Goal: Task Accomplishment & Management: Use online tool/utility

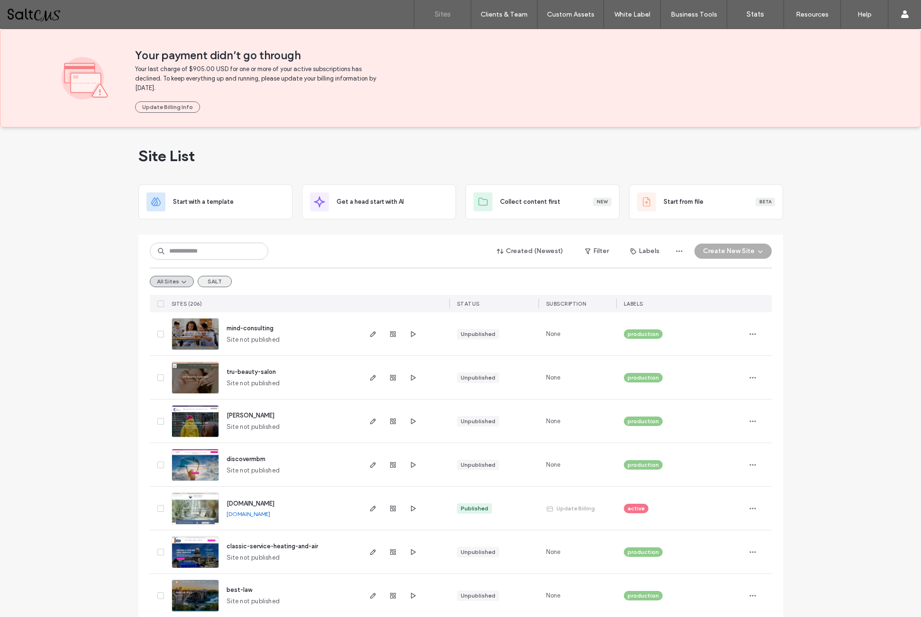
click at [215, 280] on button "SALT" at bounding box center [215, 281] width 34 height 11
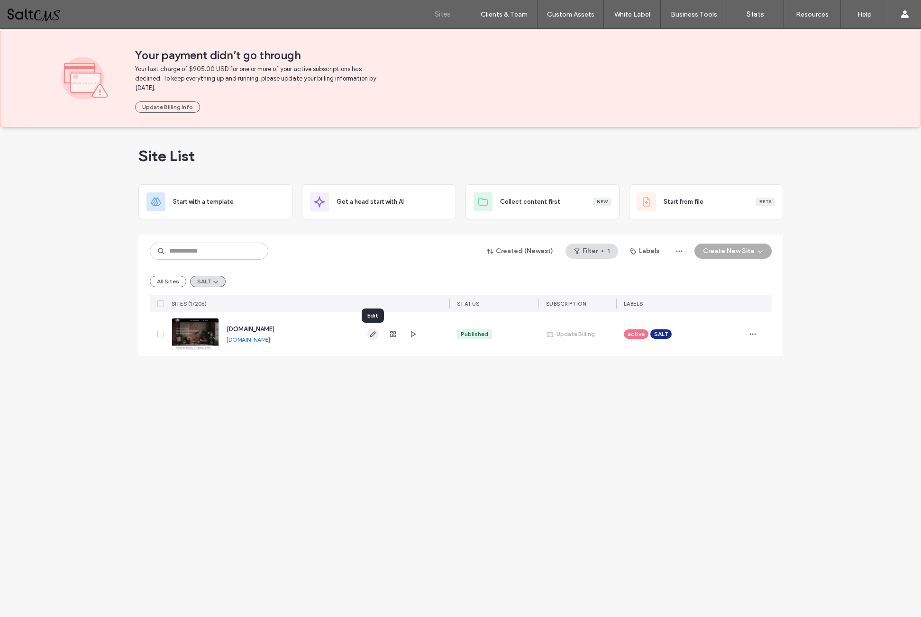
click at [370, 332] on icon "button" at bounding box center [373, 334] width 8 height 8
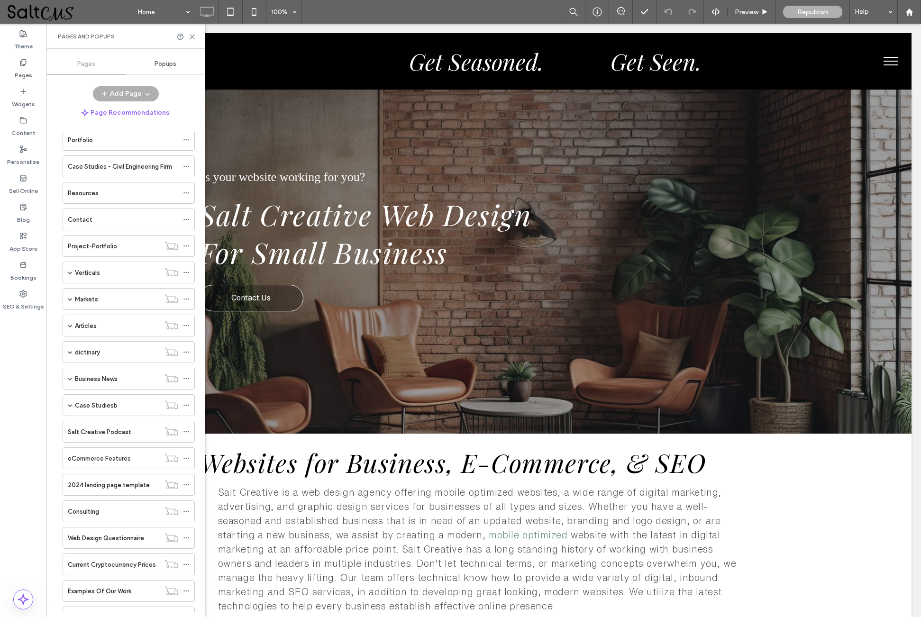
scroll to position [90, 0]
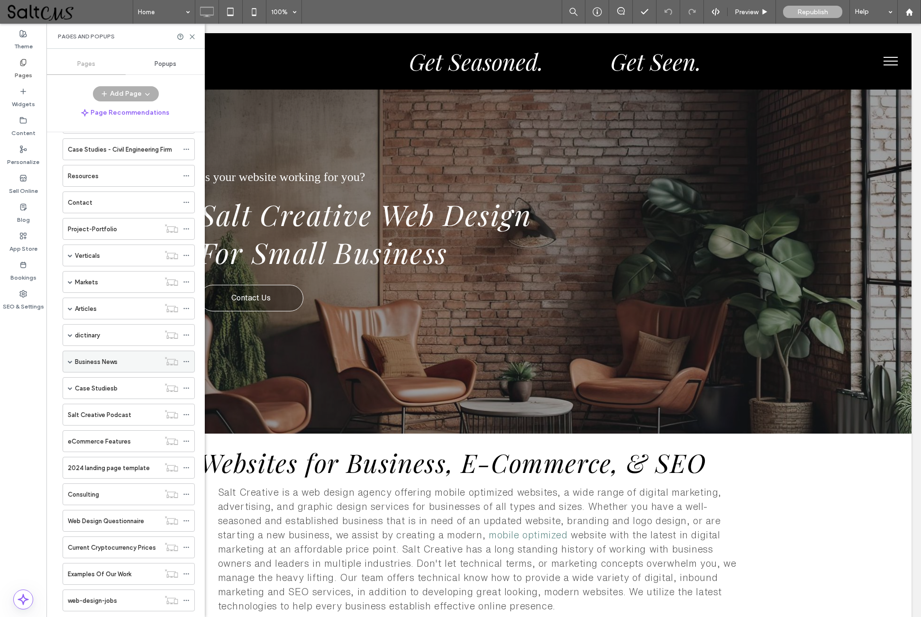
click at [70, 363] on span at bounding box center [70, 361] width 5 height 5
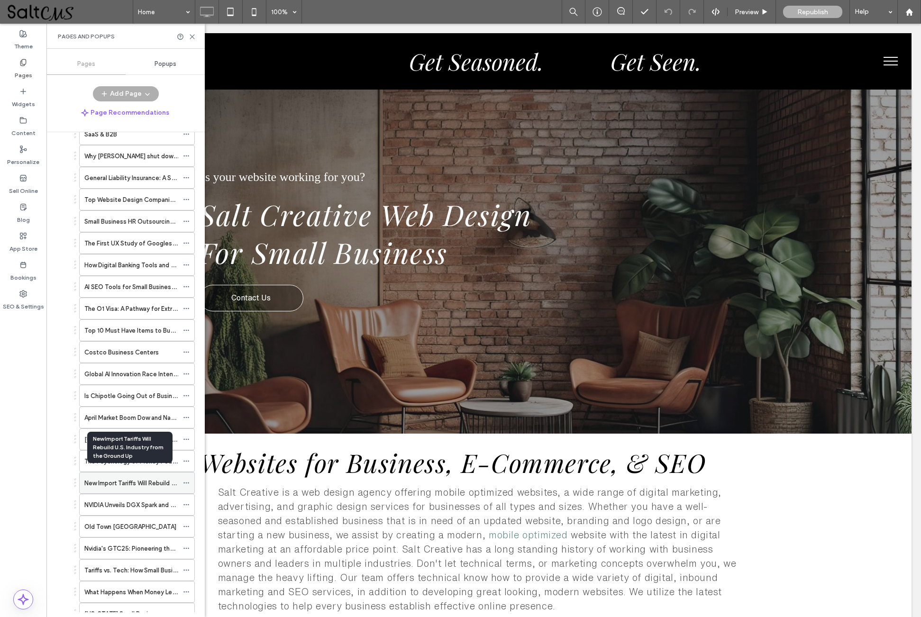
scroll to position [448, 0]
click at [130, 484] on label "NVIDIA Unveils DGX Spark and DGX Station" at bounding box center [145, 483] width 122 height 17
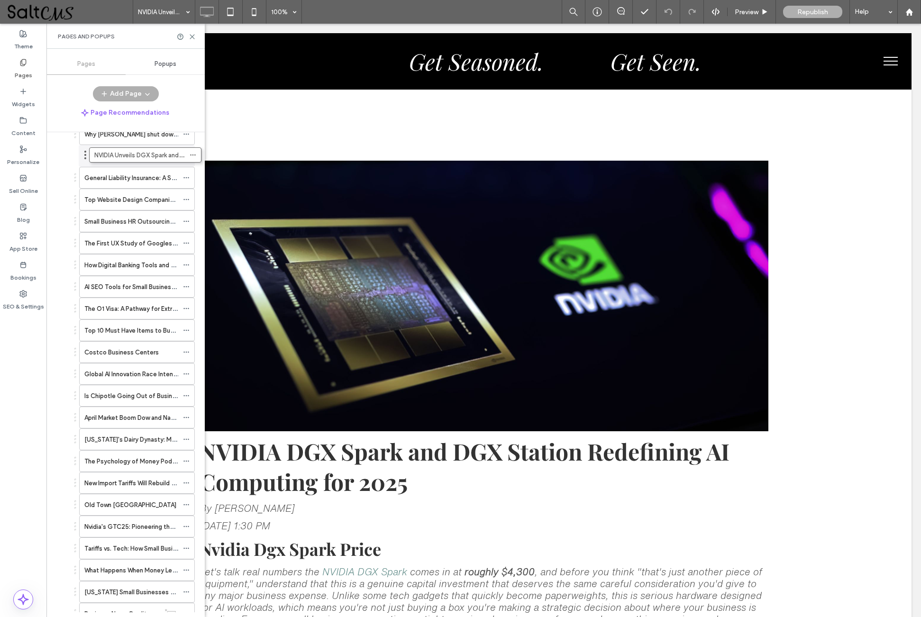
drag, startPoint x: 75, startPoint y: 484, endPoint x: 85, endPoint y: 154, distance: 329.5
click at [85, 154] on div "Home Testimonials Portfolio Case Studies - Civil Engineering Firm Resources Con…" at bounding box center [131, 372] width 147 height 480
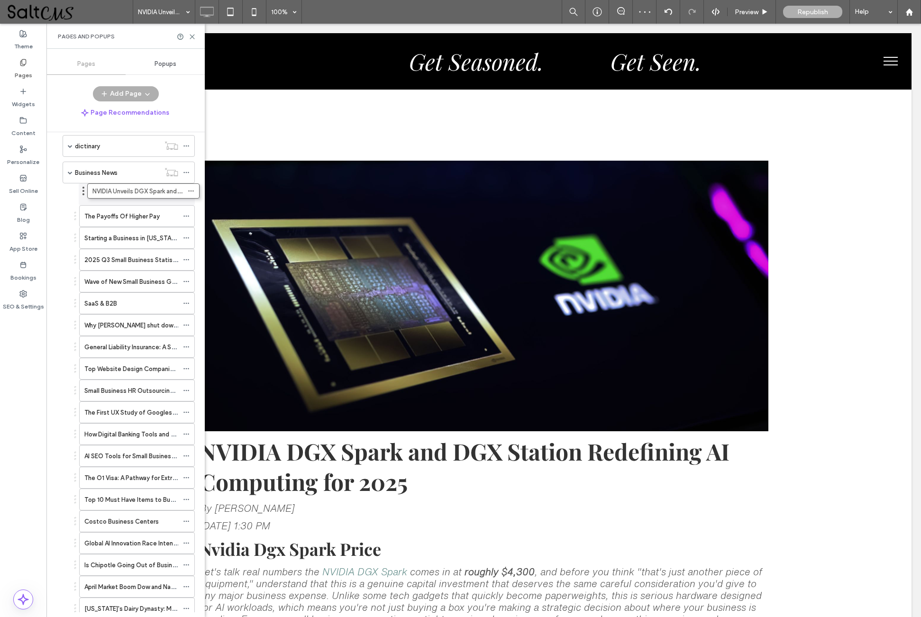
drag, startPoint x: 76, startPoint y: 326, endPoint x: 84, endPoint y: 191, distance: 135.8
click at [84, 191] on div "Home Testimonials Portfolio Case Studies - Civil Engineering Firm Resources Con…" at bounding box center [131, 372] width 147 height 480
click at [144, 193] on label "NVIDIA Unveils DGX Spark and DGX Station" at bounding box center [145, 194] width 122 height 17
click at [193, 36] on use at bounding box center [192, 37] width 4 height 4
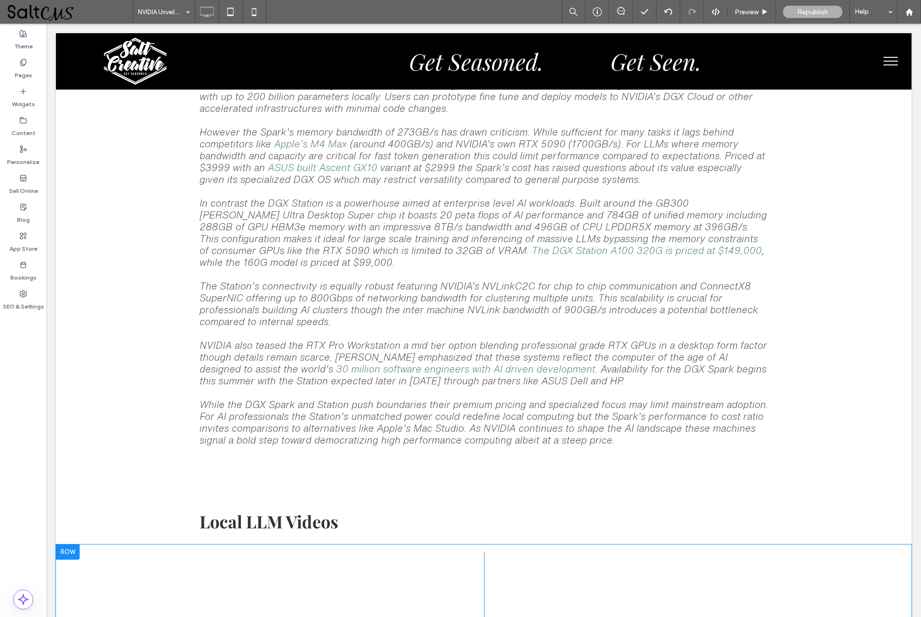
scroll to position [1251, 0]
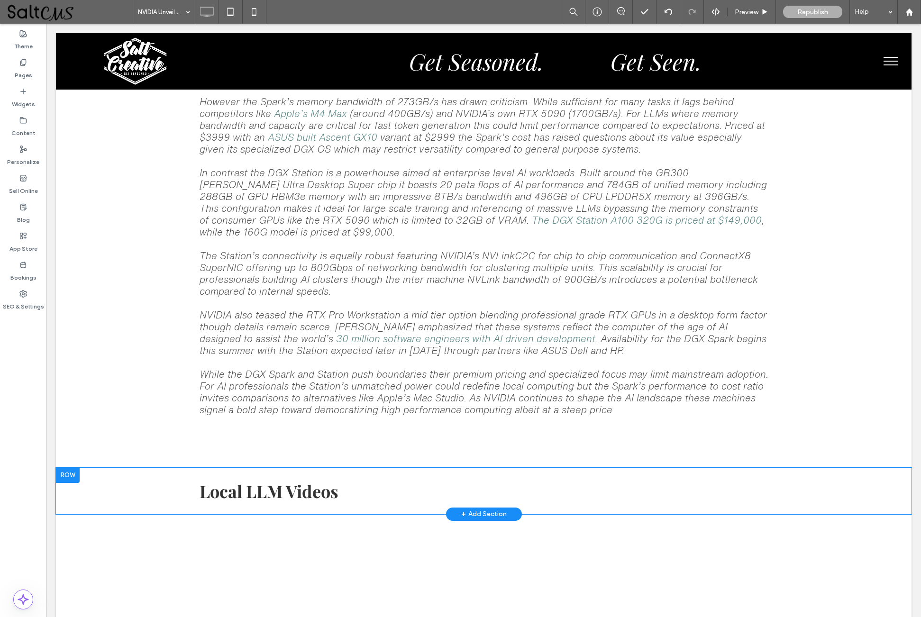
click at [74, 482] on div at bounding box center [68, 475] width 24 height 15
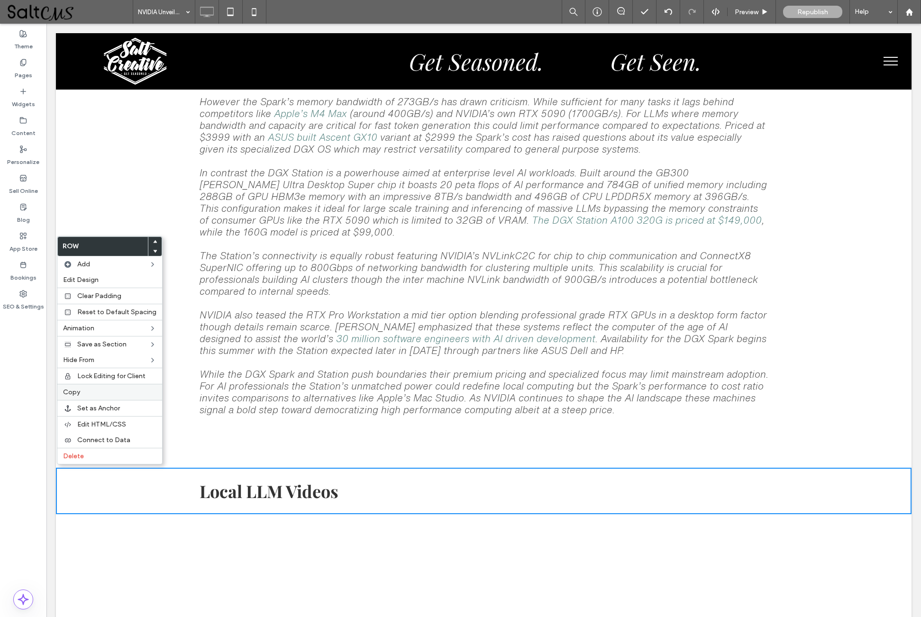
click at [70, 396] on span "Copy" at bounding box center [71, 392] width 17 height 8
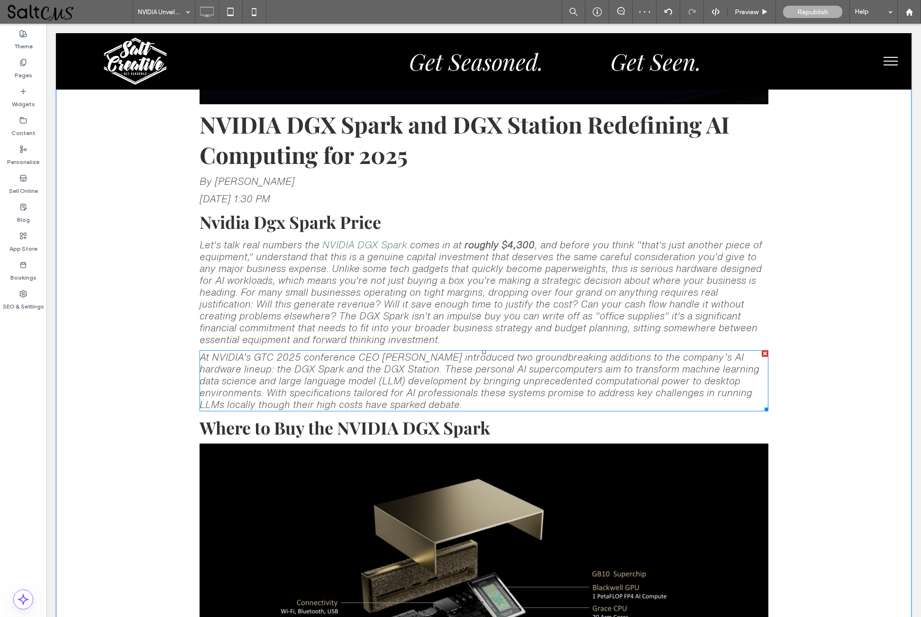
scroll to position [334, 0]
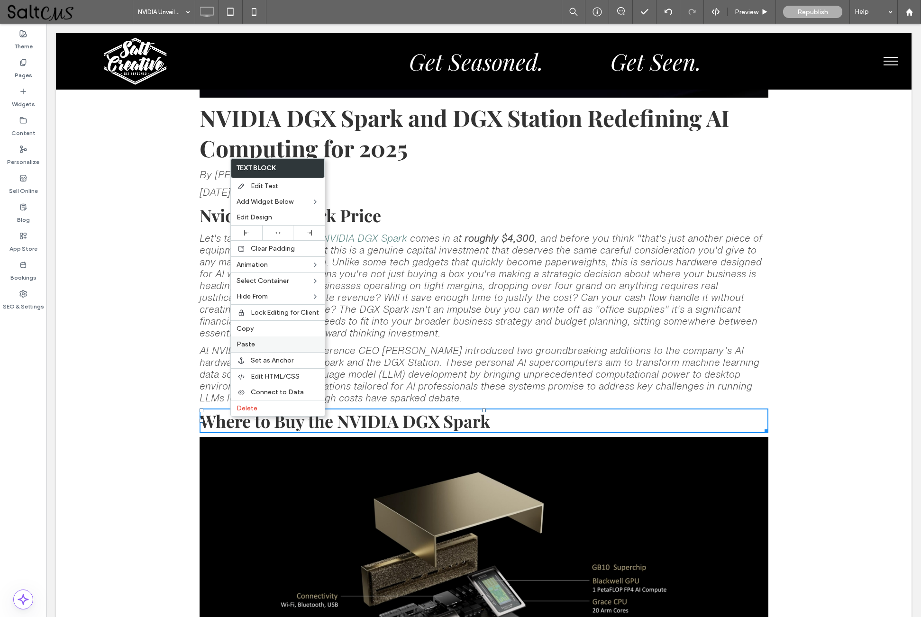
click at [252, 348] on span "Paste" at bounding box center [245, 344] width 18 height 8
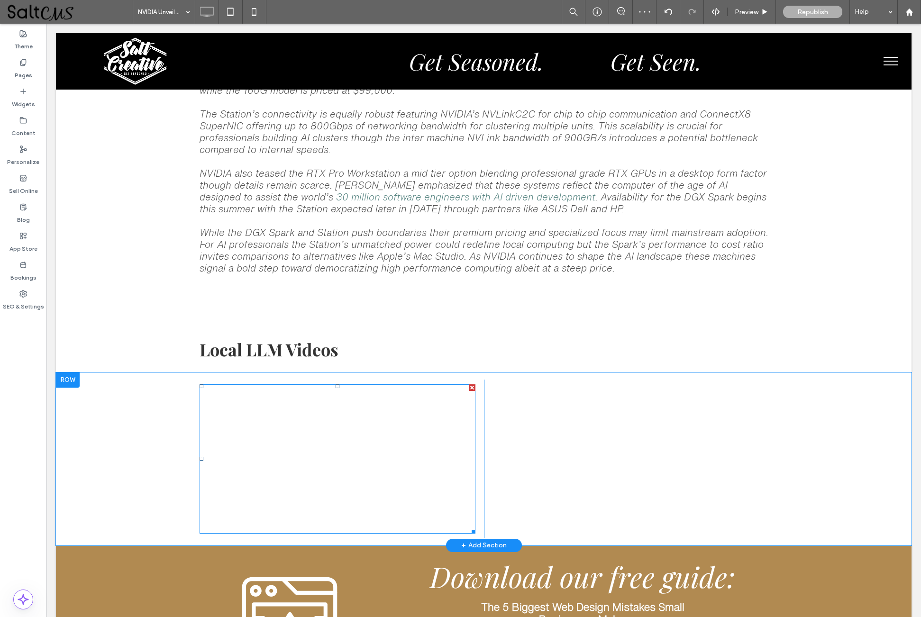
scroll to position [1448, 0]
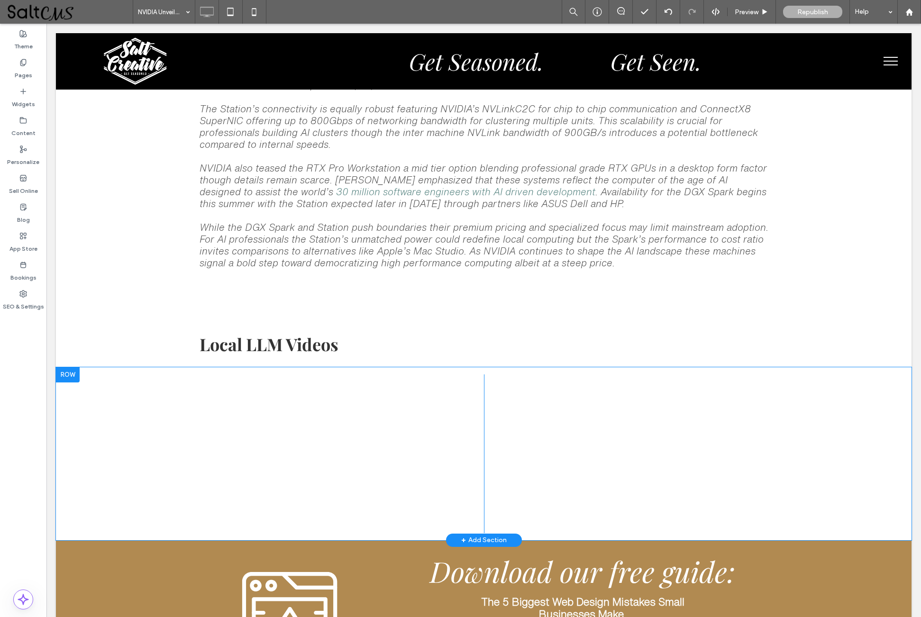
click at [69, 382] on div at bounding box center [68, 374] width 24 height 15
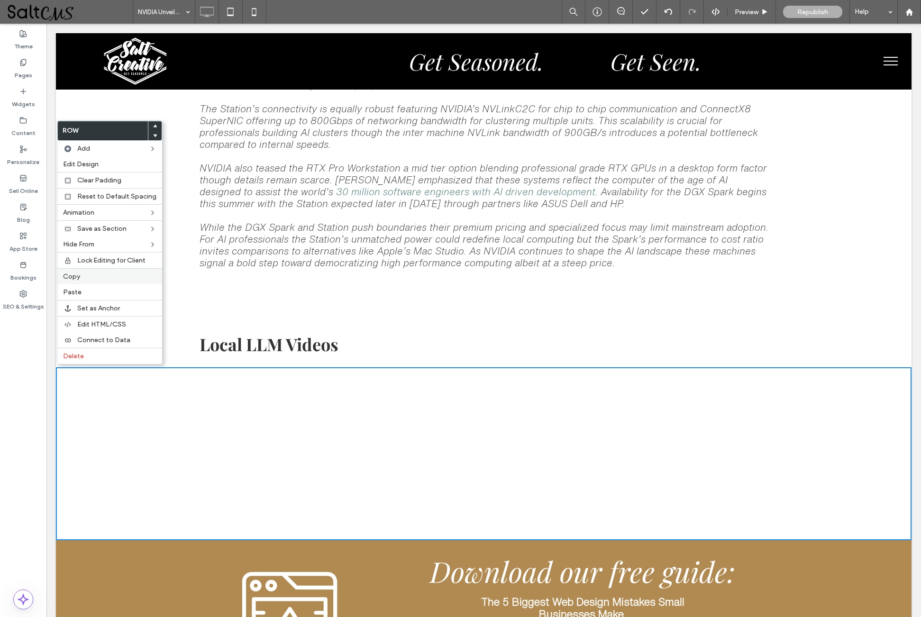
click at [86, 281] on label "Copy" at bounding box center [109, 276] width 93 height 8
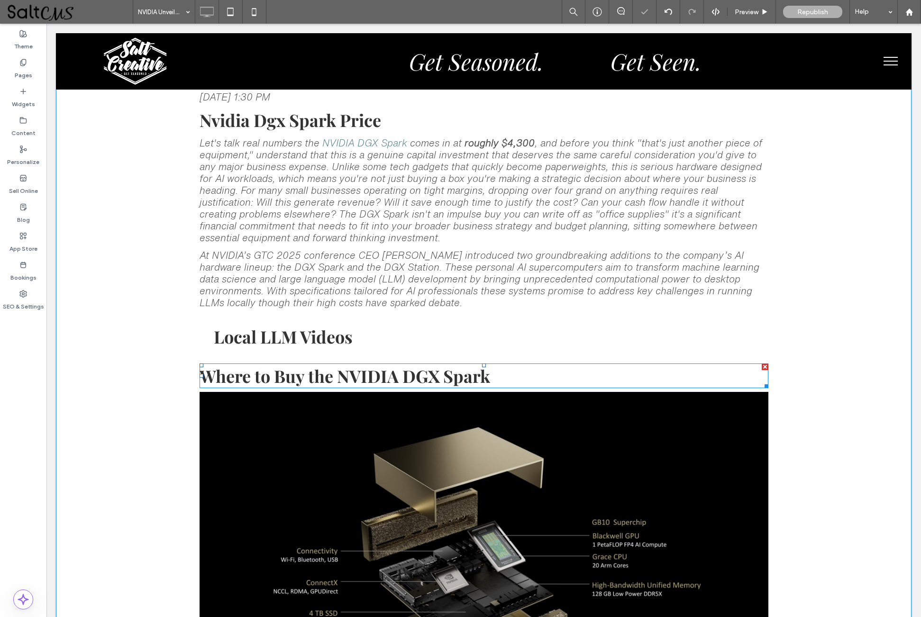
scroll to position [425, 0]
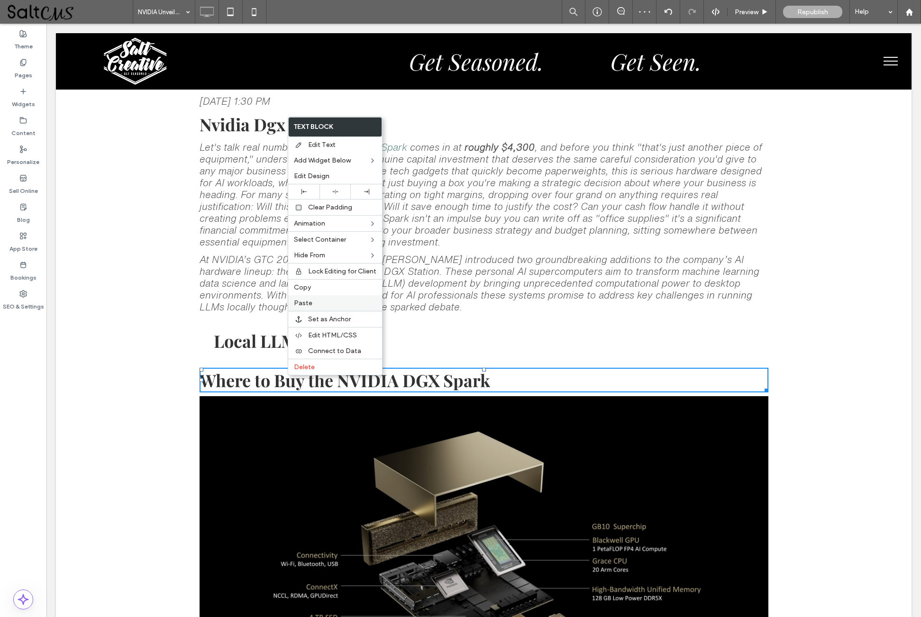
click at [312, 307] on label "Paste" at bounding box center [335, 303] width 82 height 8
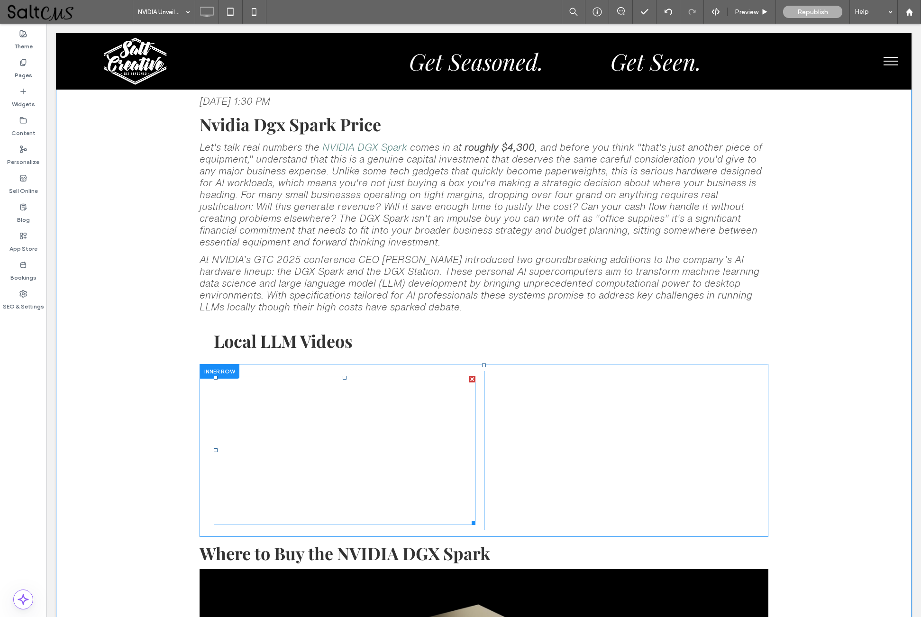
click at [388, 436] on span at bounding box center [345, 450] width 262 height 149
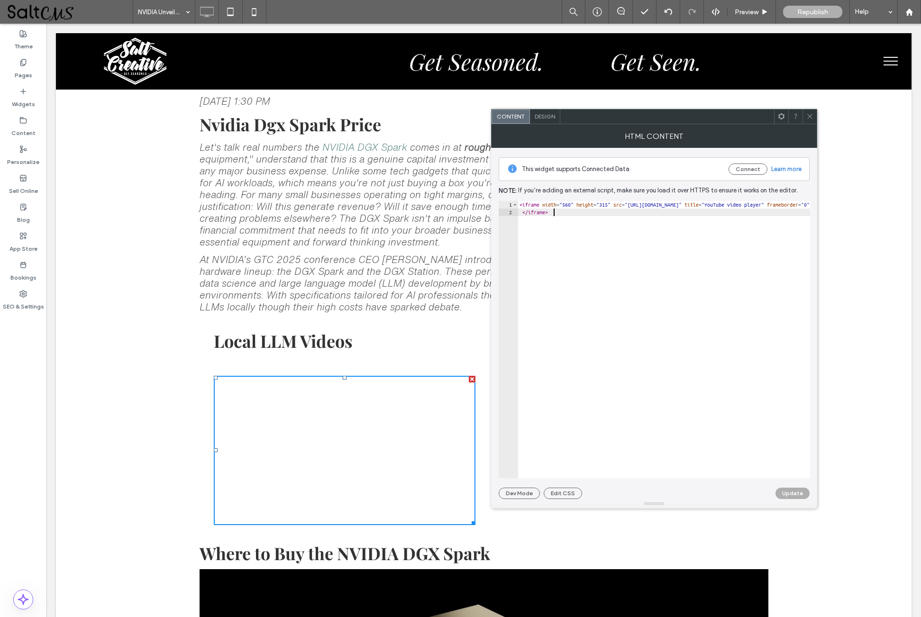
type textarea "**********"
paste textarea "**********"
type textarea "**********"
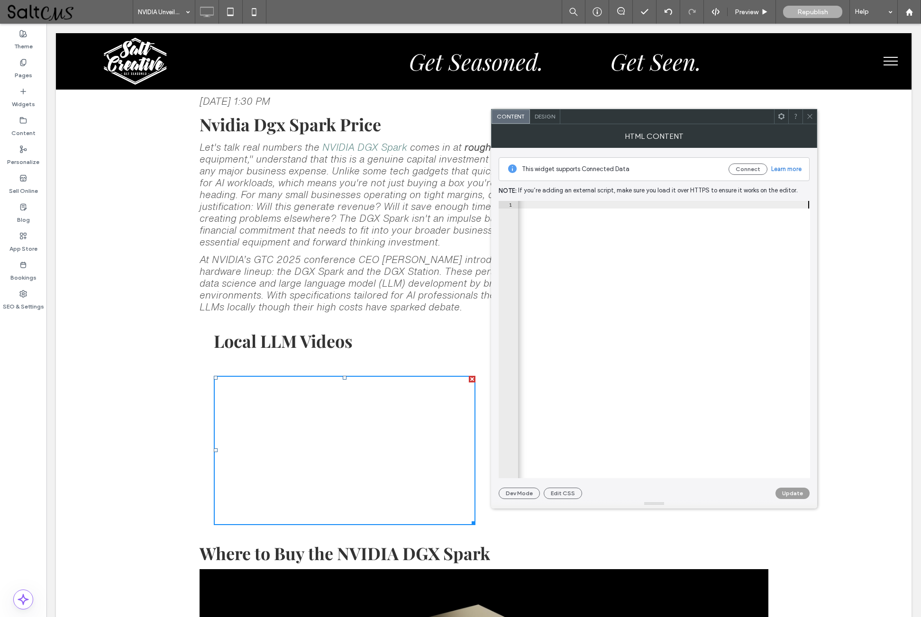
click at [801, 492] on button "Update" at bounding box center [792, 493] width 34 height 11
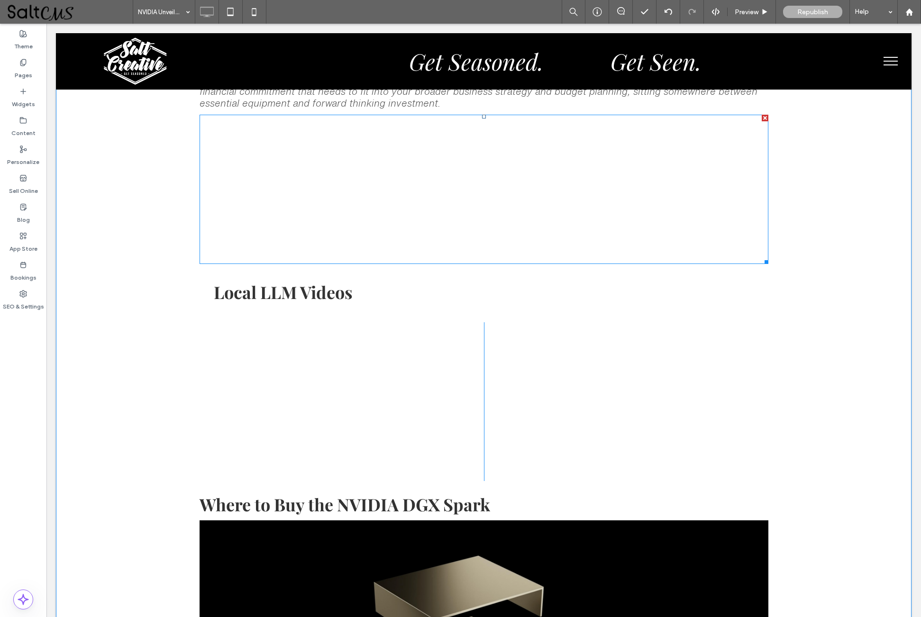
scroll to position [508, 0]
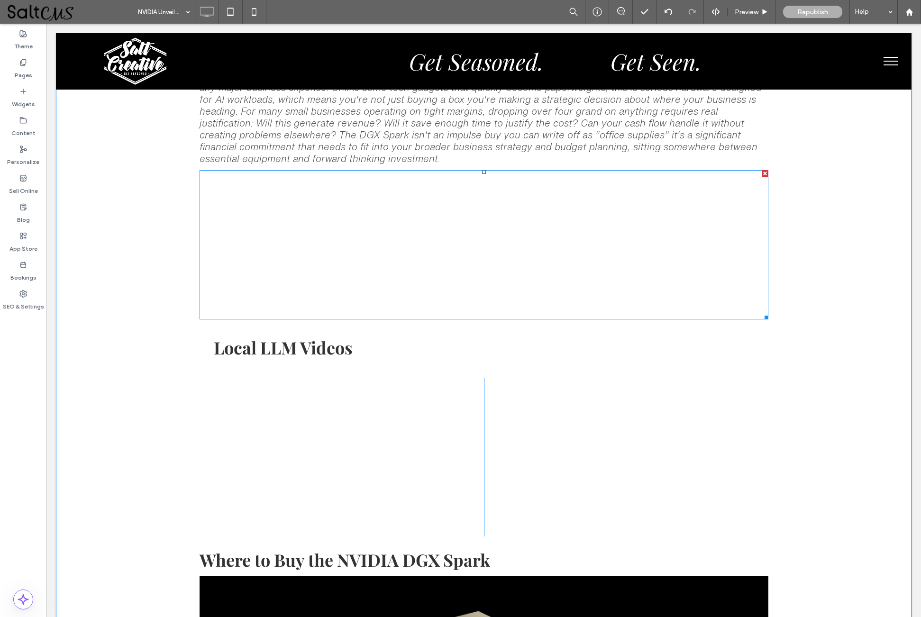
click at [762, 175] on div at bounding box center [765, 173] width 7 height 7
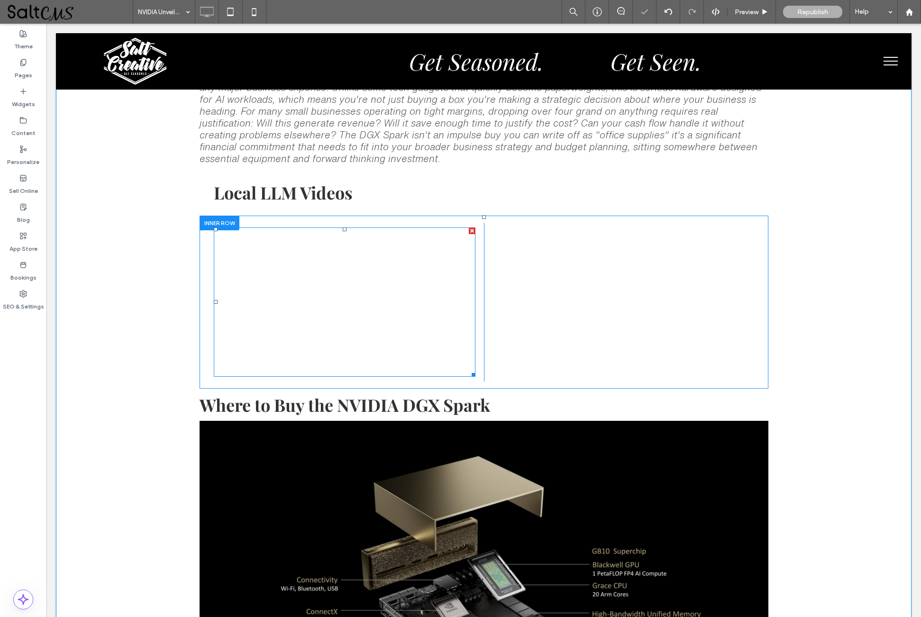
click at [385, 305] on span at bounding box center [345, 301] width 262 height 149
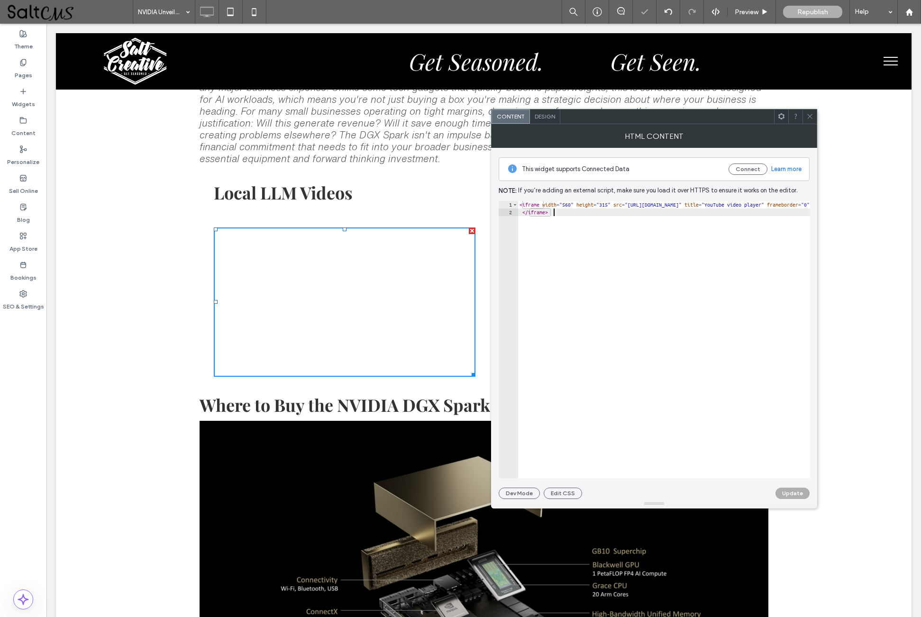
drag, startPoint x: 559, startPoint y: 215, endPoint x: 519, endPoint y: 205, distance: 40.5
type textarea "**********"
click at [539, 227] on div at bounding box center [664, 343] width 292 height 285
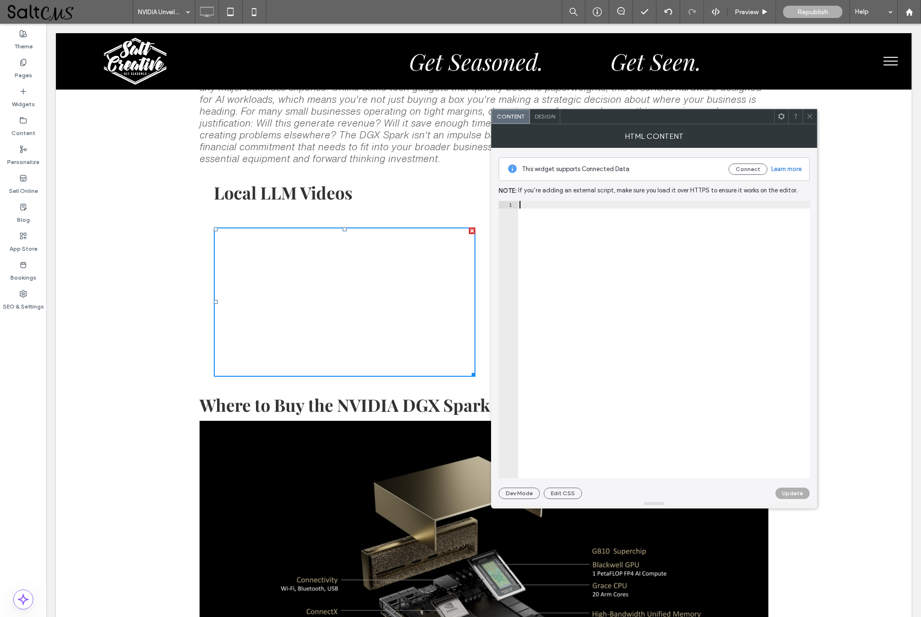
paste textarea "**********"
type textarea "**********"
click at [799, 495] on button "Update" at bounding box center [792, 493] width 34 height 11
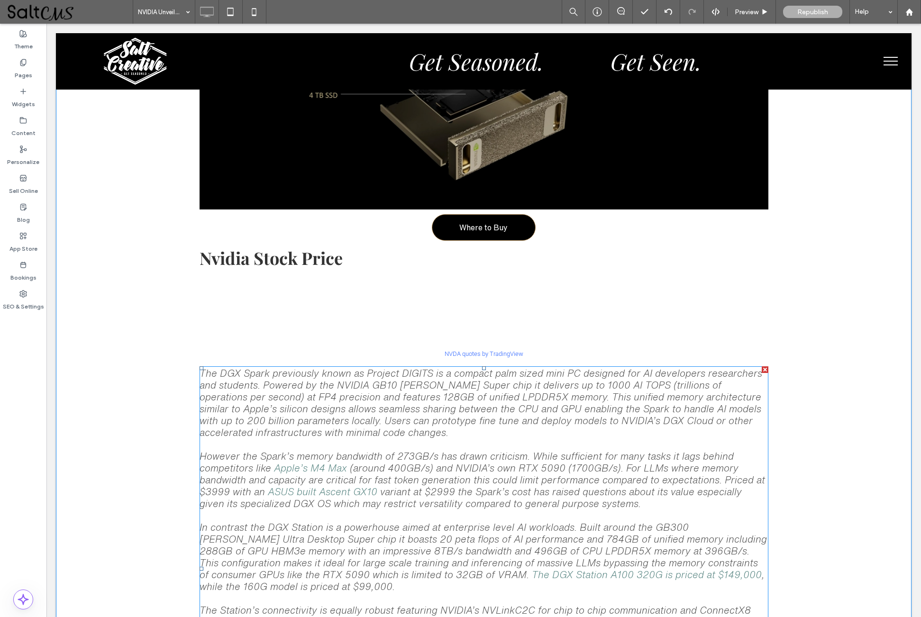
scroll to position [1062, 0]
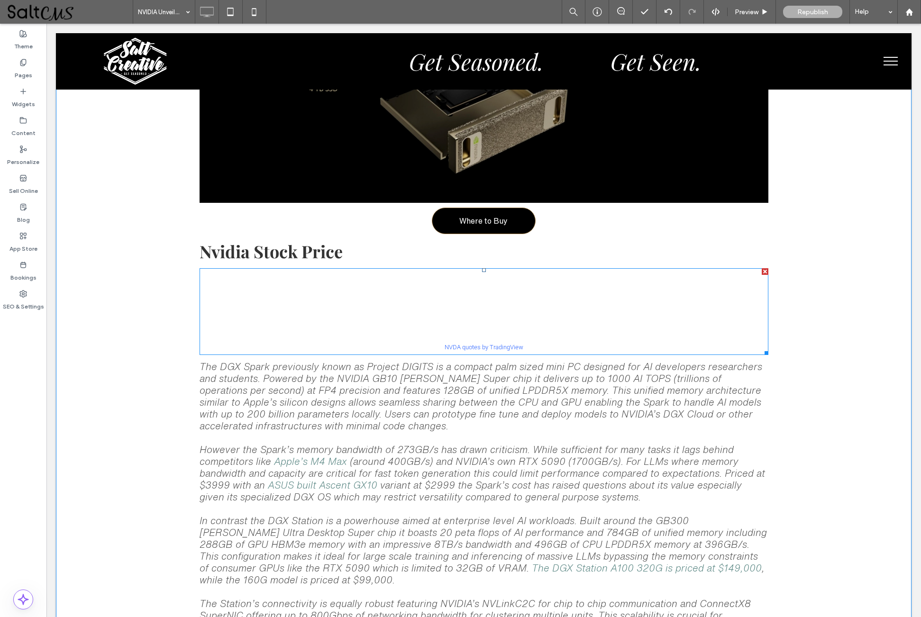
click at [762, 275] on div at bounding box center [765, 271] width 7 height 7
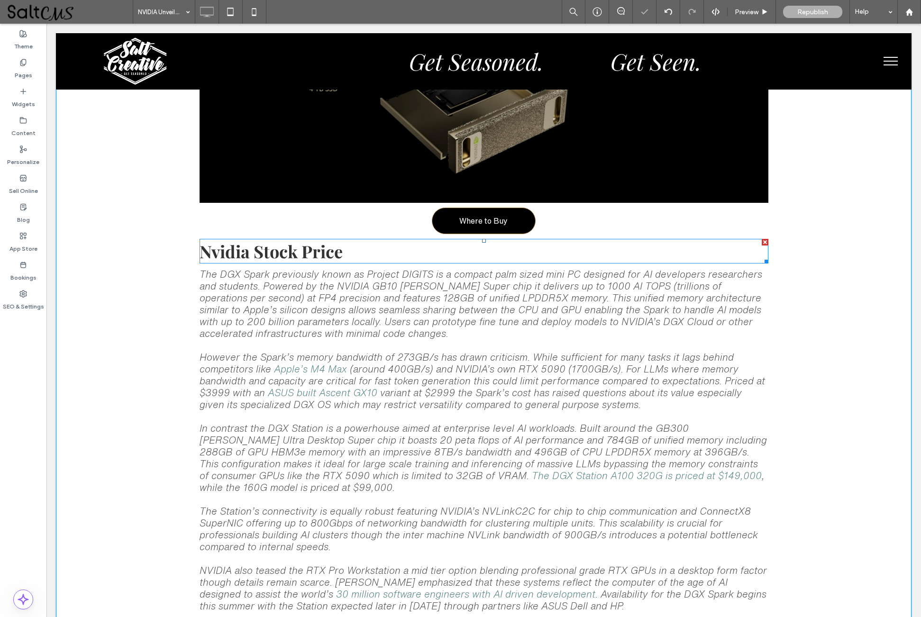
click at [762, 245] on div at bounding box center [765, 242] width 7 height 7
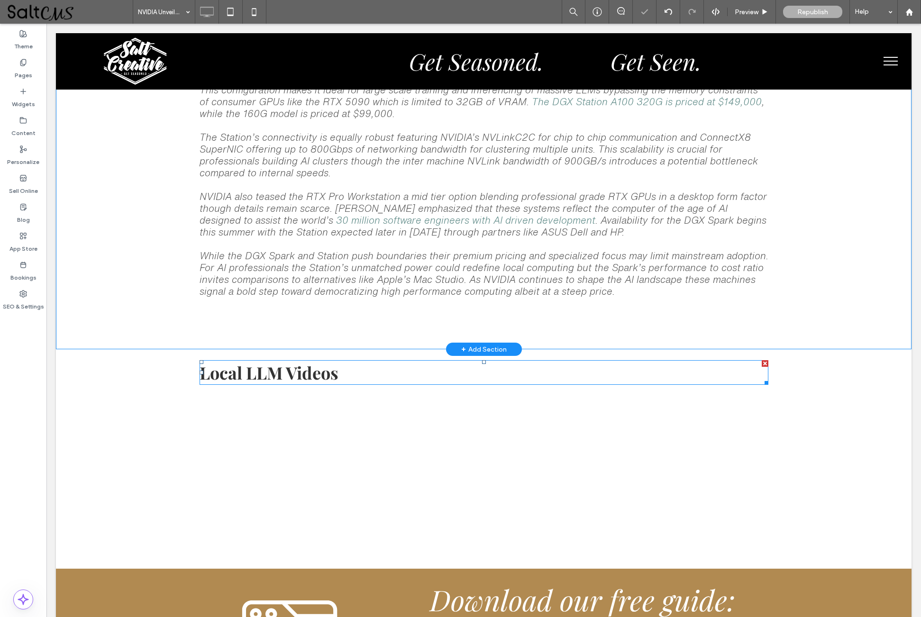
scroll to position [1410, 0]
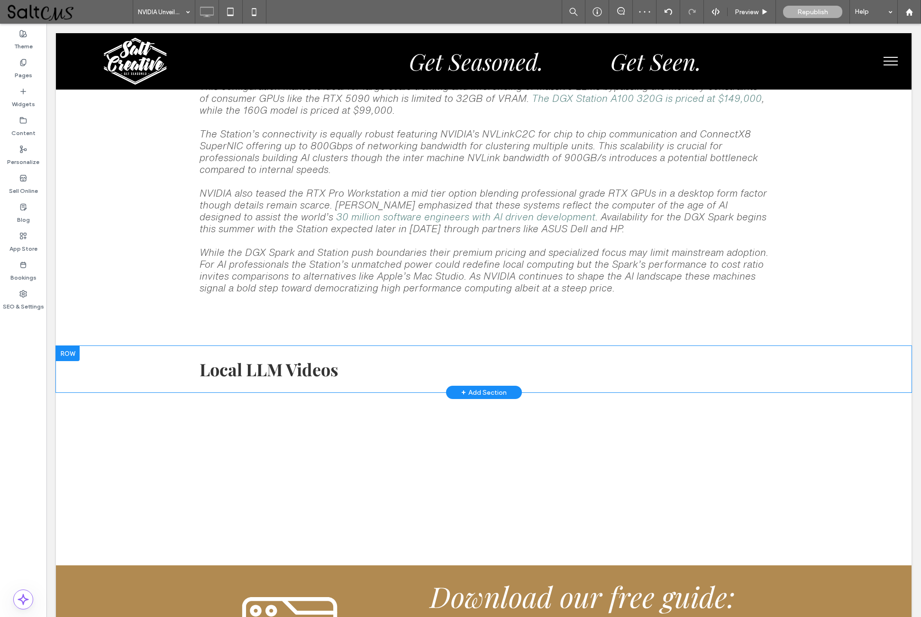
click at [73, 358] on div at bounding box center [68, 353] width 24 height 15
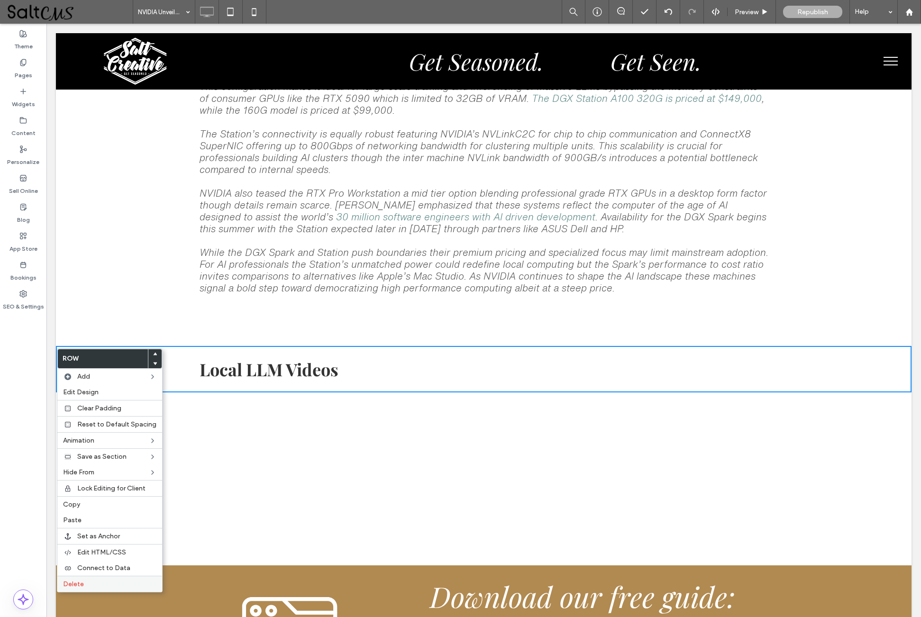
click at [88, 592] on div "Delete" at bounding box center [109, 584] width 105 height 16
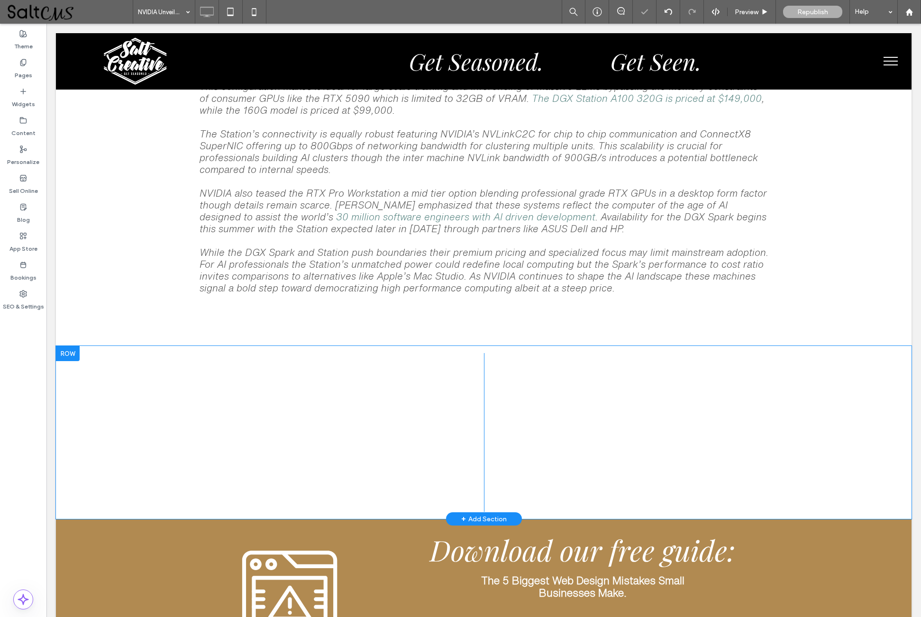
click at [68, 360] on div at bounding box center [68, 353] width 24 height 15
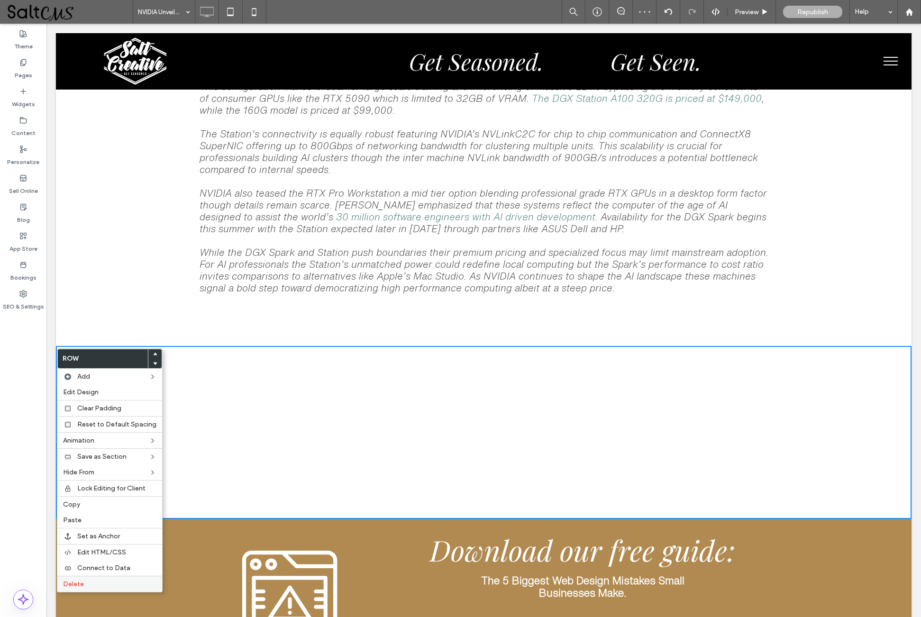
click at [87, 588] on label "Delete" at bounding box center [109, 584] width 93 height 8
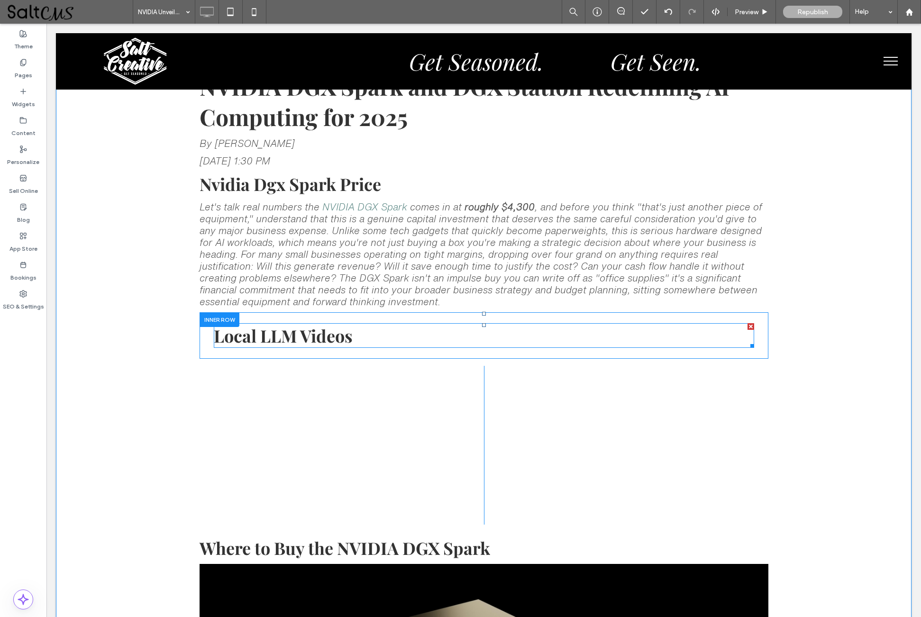
scroll to position [364, 0]
click at [315, 342] on span "Local LLM Videos" at bounding box center [283, 336] width 139 height 23
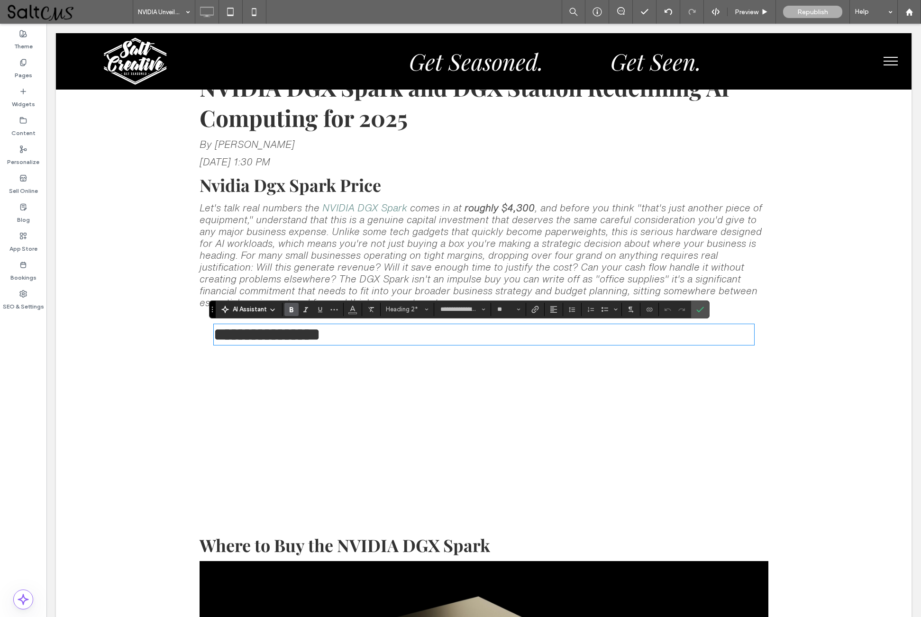
click at [297, 338] on span "**********" at bounding box center [267, 334] width 106 height 17
drag, startPoint x: 257, startPoint y: 340, endPoint x: 293, endPoint y: 338, distance: 36.0
click at [293, 338] on span "**********" at bounding box center [267, 334] width 106 height 17
click at [296, 338] on span "**********" at bounding box center [267, 334] width 106 height 17
click at [700, 309] on icon "Confirm" at bounding box center [700, 310] width 8 height 8
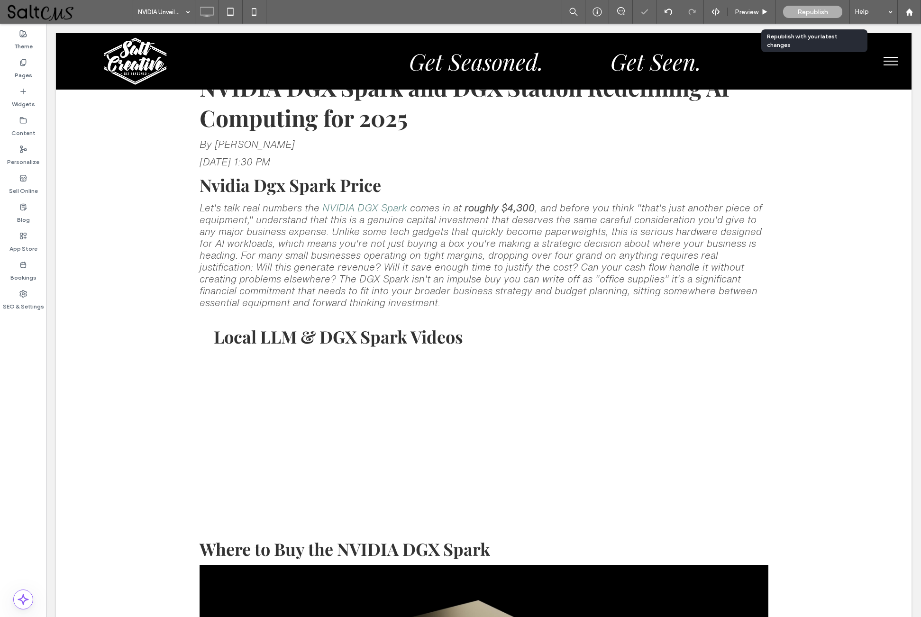
click at [830, 11] on div "Republish" at bounding box center [812, 12] width 59 height 12
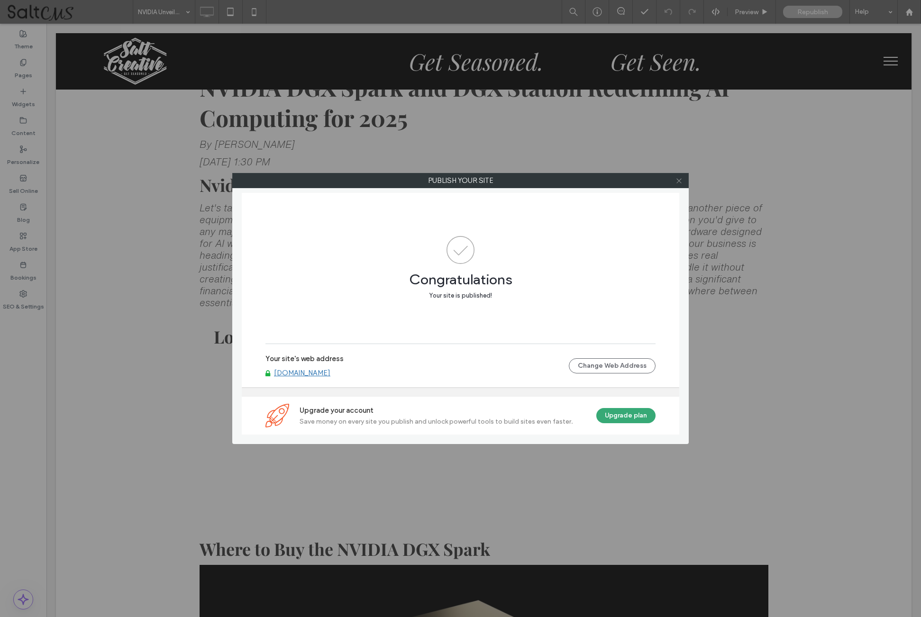
click at [681, 182] on icon at bounding box center [678, 180] width 7 height 7
